Goal: Find specific page/section

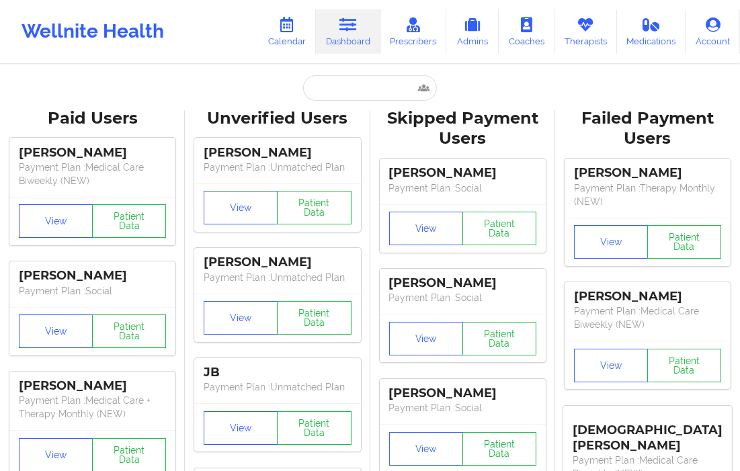
click at [321, 95] on input "text" at bounding box center [369, 88] width 133 height 26
paste input "[PERSON_NAME]"
type input "[PERSON_NAME]"
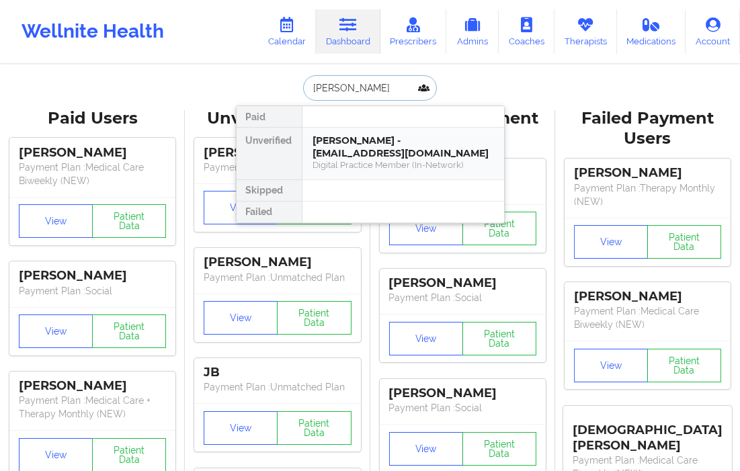
click at [370, 160] on div "Digital Practice Member (In-Network)" at bounding box center [403, 164] width 180 height 11
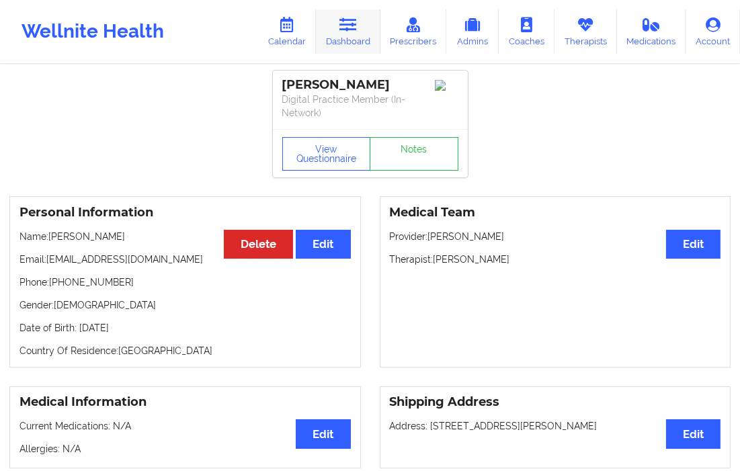
click at [348, 34] on link "Dashboard" at bounding box center [348, 31] width 65 height 44
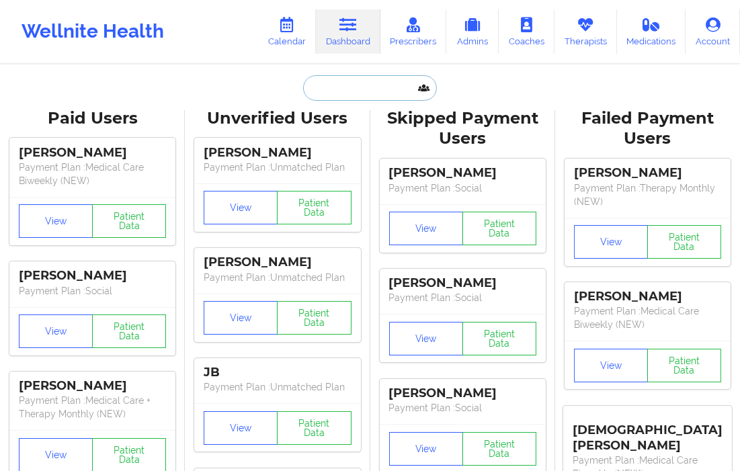
click at [338, 87] on input "text" at bounding box center [369, 88] width 133 height 26
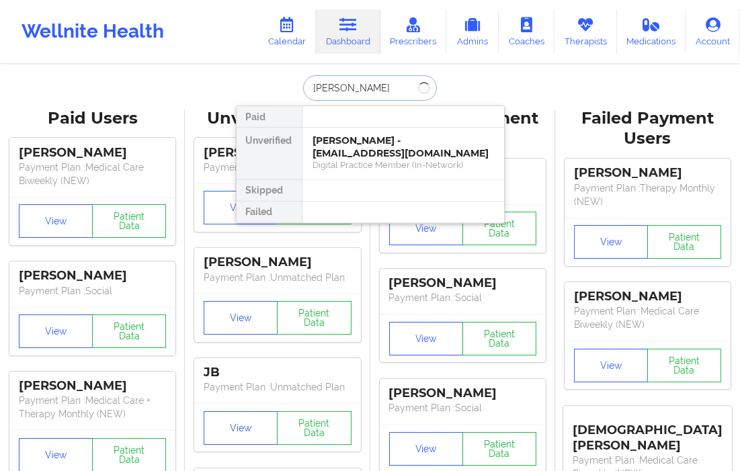
type input "[PERSON_NAME]"
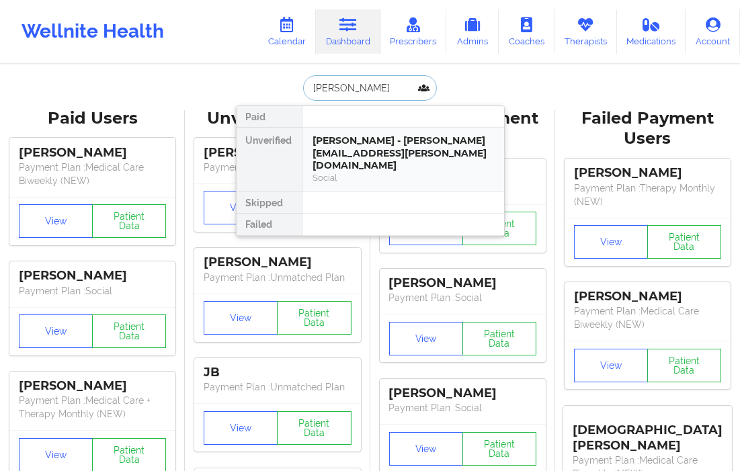
click at [334, 172] on div "Social" at bounding box center [403, 177] width 180 height 11
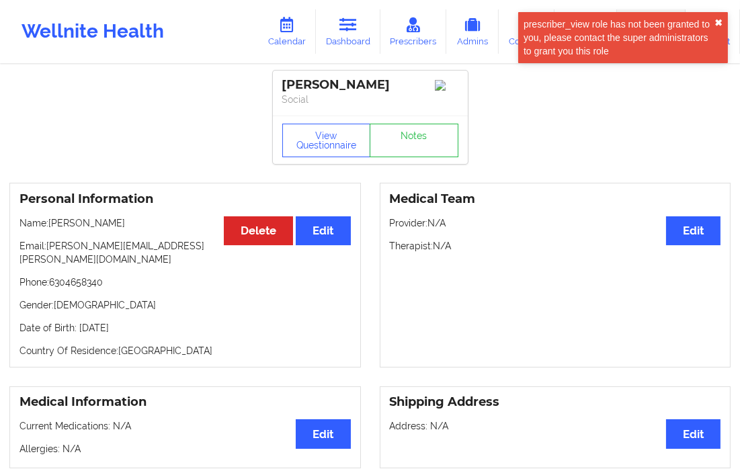
drag, startPoint x: 718, startPoint y: 19, endPoint x: 685, endPoint y: 43, distance: 40.9
click at [718, 18] on button "✖︎" at bounding box center [719, 22] width 8 height 11
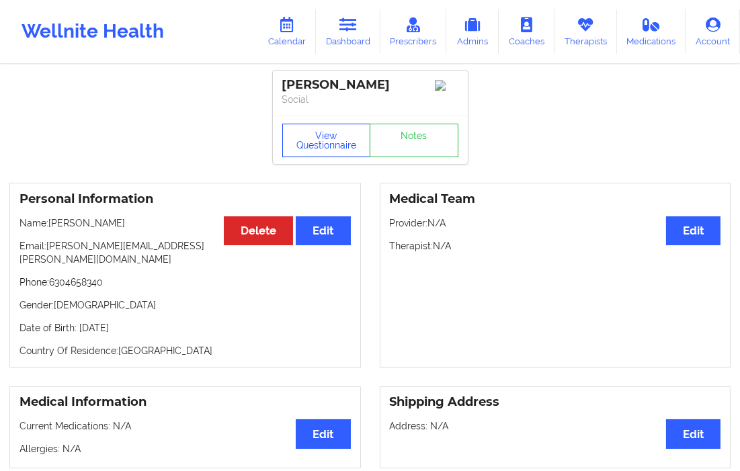
click at [315, 145] on button "View Questionnaire" at bounding box center [326, 141] width 89 height 34
